Goal: Information Seeking & Learning: Learn about a topic

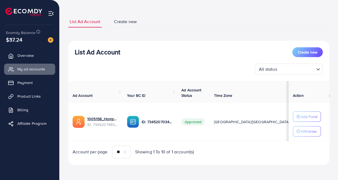
scroll to position [24, 0]
click at [185, 93] on span "Ad Account Status" at bounding box center [191, 92] width 20 height 11
click at [190, 85] on th "Ad Account Status" at bounding box center [193, 92] width 33 height 22
click at [37, 98] on span "Product Links" at bounding box center [30, 96] width 23 height 5
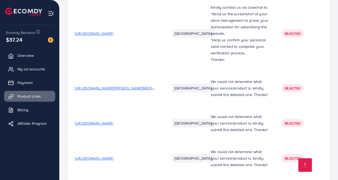
scroll to position [181, 0]
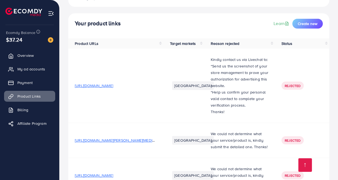
scroll to position [181, 0]
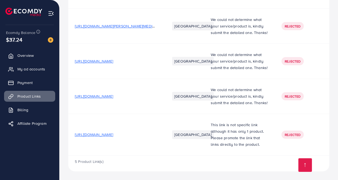
click at [113, 134] on span "[URL][DOMAIN_NAME]" at bounding box center [94, 134] width 38 height 5
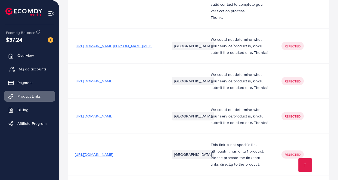
click at [38, 72] on link "My ad accounts" at bounding box center [29, 69] width 51 height 11
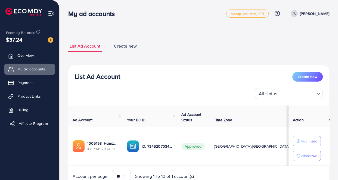
click at [40, 125] on span "Affiliate Program" at bounding box center [33, 123] width 29 height 5
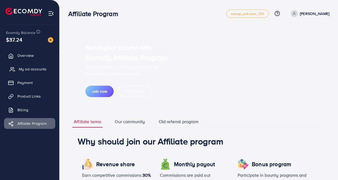
click at [34, 73] on link "My ad accounts" at bounding box center [29, 69] width 51 height 11
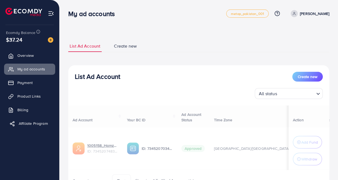
click at [29, 126] on span "Affiliate Program" at bounding box center [33, 123] width 29 height 5
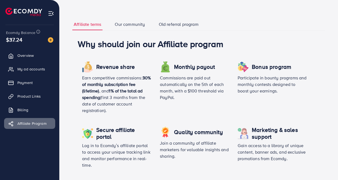
scroll to position [99, 0]
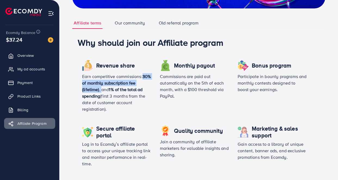
drag, startPoint x: 74, startPoint y: 83, endPoint x: 102, endPoint y: 88, distance: 28.2
click at [102, 88] on div "Revenue share Earn competitive commissions: 30% of monthly subscription fee (li…" at bounding box center [194, 116] width 242 height 120
click at [107, 97] on p "Earn competitive commissions: 30% of monthly subscription fee (lifetime) , and …" at bounding box center [116, 92] width 69 height 39
drag, startPoint x: 83, startPoint y: 80, endPoint x: 97, endPoint y: 83, distance: 14.3
click at [97, 83] on span "30% of monthly subscription fee (lifetime)" at bounding box center [116, 82] width 69 height 19
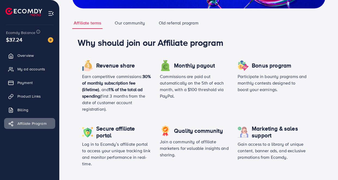
click at [106, 97] on p "Earn competitive commissions: 30% of monthly subscription fee (lifetime) , and …" at bounding box center [116, 92] width 69 height 39
drag, startPoint x: 80, startPoint y: 84, endPoint x: 89, endPoint y: 83, distance: 9.5
click at [89, 83] on div "Revenue share Earn competitive commissions: 30% of monthly subscription fee (li…" at bounding box center [117, 88] width 78 height 65
click at [97, 86] on span "30% of monthly subscription fee (lifetime)" at bounding box center [116, 82] width 69 height 19
click at [110, 88] on span "1% of the total ad spending" at bounding box center [112, 92] width 60 height 13
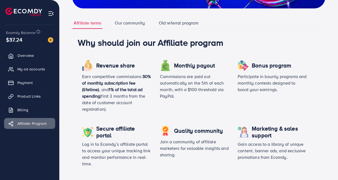
click at [122, 100] on p "Earn competitive commissions: 30% of monthly subscription fee (lifetime) , and …" at bounding box center [116, 92] width 69 height 39
click at [85, 82] on span "30% of monthly subscription fee (lifetime)" at bounding box center [116, 82] width 69 height 19
click at [86, 78] on p "Earn competitive commissions: 30% of monthly subscription fee (lifetime) , and …" at bounding box center [116, 92] width 69 height 39
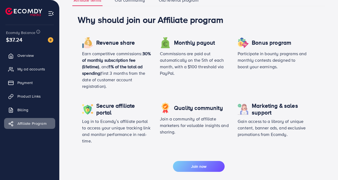
scroll to position [103, 0]
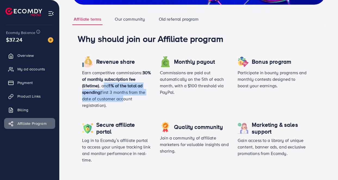
drag, startPoint x: 104, startPoint y: 88, endPoint x: 122, endPoint y: 101, distance: 22.0
click at [122, 101] on p "Earn competitive commissions: 30% of monthly subscription fee (lifetime) , and …" at bounding box center [116, 88] width 69 height 39
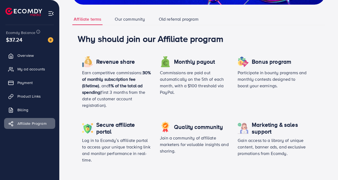
click at [123, 106] on p "Earn competitive commissions: 30% of monthly subscription fee (lifetime) , and …" at bounding box center [116, 88] width 69 height 39
drag, startPoint x: 216, startPoint y: 82, endPoint x: 230, endPoint y: 90, distance: 15.0
click at [230, 90] on div "Monthly payout Commissions are paid out automatically on the 5th of each month,…" at bounding box center [195, 84] width 78 height 65
click at [229, 91] on div "Monthly payout Commissions are paid out automatically on the 5th of each month,…" at bounding box center [195, 84] width 78 height 65
drag, startPoint x: 224, startPoint y: 92, endPoint x: 138, endPoint y: 91, distance: 85.4
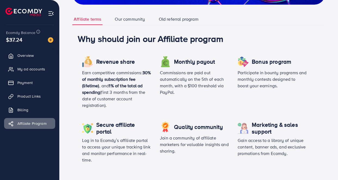
click at [138, 91] on div "Revenue share Earn competitive commissions: 30% of monthly subscription fee (li…" at bounding box center [194, 112] width 242 height 120
click at [158, 43] on h1 "Why should join our Affiliate program" at bounding box center [199, 38] width 242 height 10
drag, startPoint x: 235, startPoint y: 70, endPoint x: 238, endPoint y: 73, distance: 4.8
click at [238, 73] on div "Bonus program Participate in bounty programs and monthly contests designed to b…" at bounding box center [272, 84] width 78 height 65
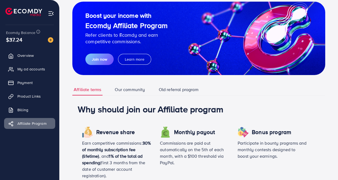
scroll to position [0, 0]
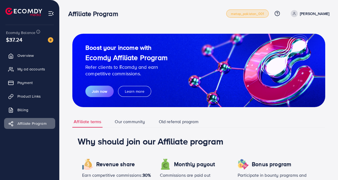
click at [249, 14] on span "metap_pakistan_001" at bounding box center [247, 14] width 33 height 4
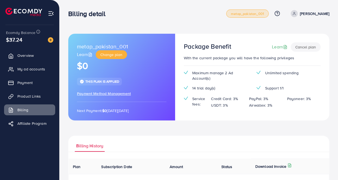
click at [264, 13] on span "metap_pakistan_001" at bounding box center [247, 14] width 33 height 4
click at [25, 69] on span "My ad accounts" at bounding box center [33, 68] width 28 height 5
